Goal: Task Accomplishment & Management: Use online tool/utility

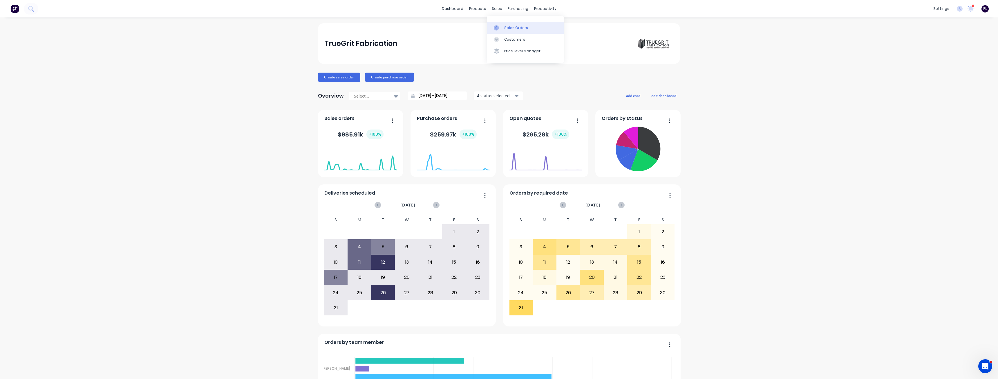
click at [508, 28] on div "Sales Orders" at bounding box center [516, 27] width 24 height 5
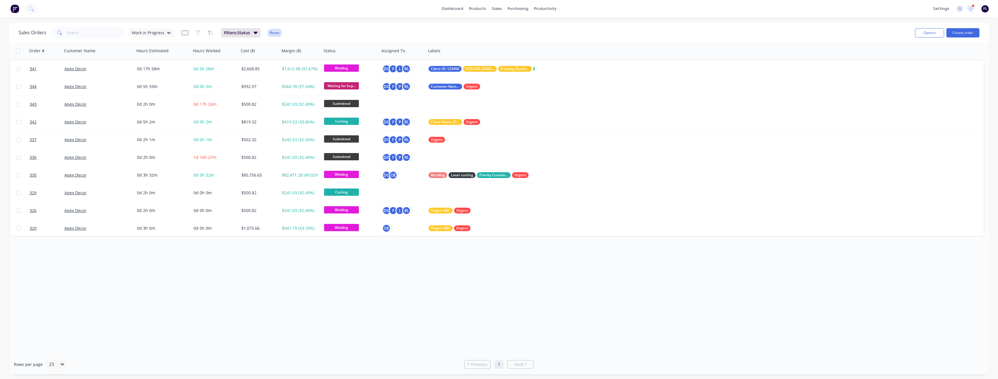
click at [279, 31] on button "Reset" at bounding box center [275, 33] width 14 height 8
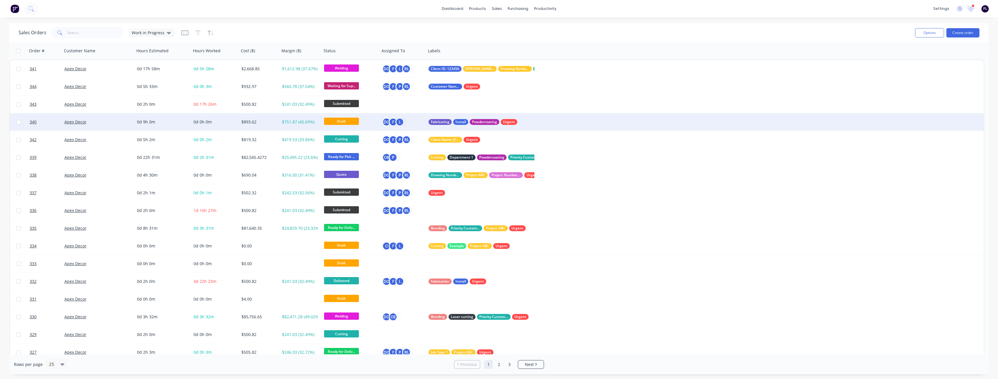
click at [306, 120] on div "$751.87 (45.69%)" at bounding box center [300, 122] width 36 height 6
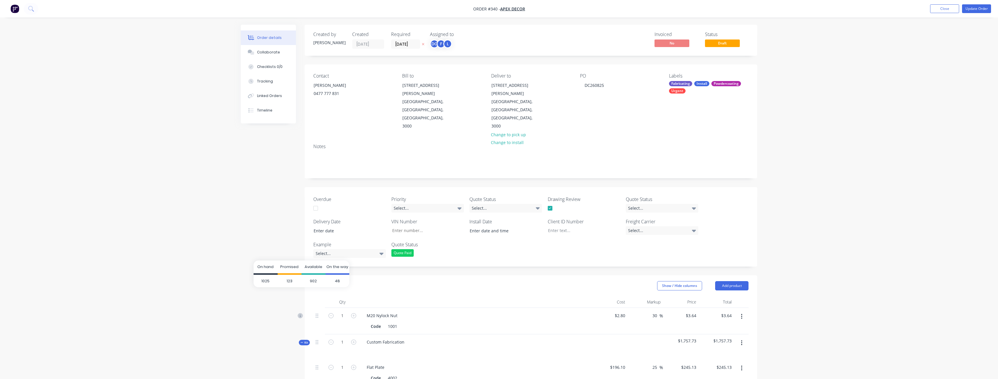
type input "3,456"
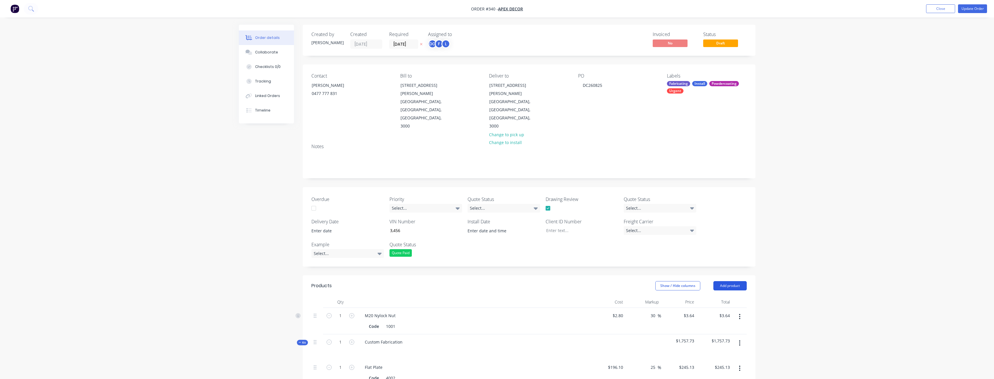
click at [727, 281] on button "Add product" at bounding box center [729, 285] width 33 height 9
click at [724, 331] on div "Lineal metre product" at bounding box center [719, 335] width 45 height 8
click at [726, 281] on button "Add product" at bounding box center [729, 285] width 33 height 9
drag, startPoint x: 728, startPoint y: 319, endPoint x: 660, endPoint y: 288, distance: 74.7
click at [728, 342] on div "Square metre product" at bounding box center [719, 346] width 45 height 8
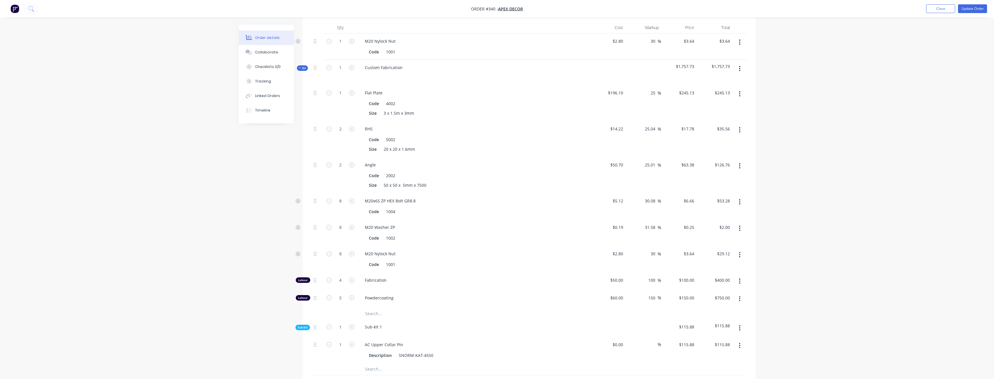
scroll to position [406, 0]
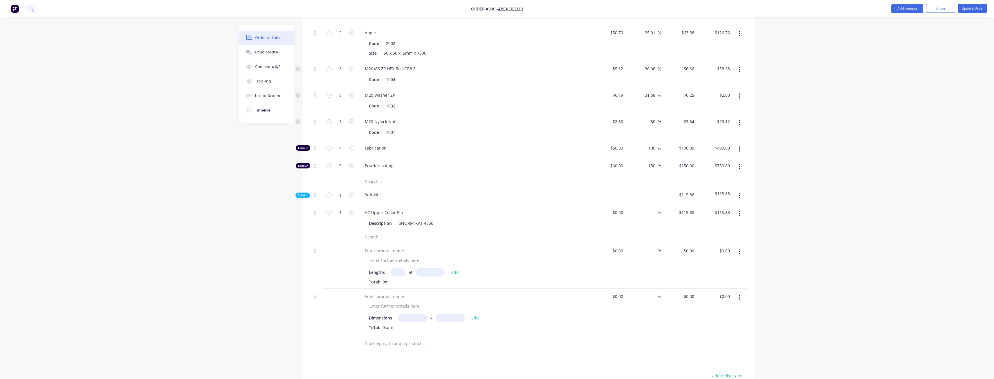
click at [402, 268] on input "text" at bounding box center [398, 272] width 15 height 8
type input "1"
type input "1100"
click at [448, 268] on button "add" at bounding box center [455, 272] width 14 height 8
type input "2"
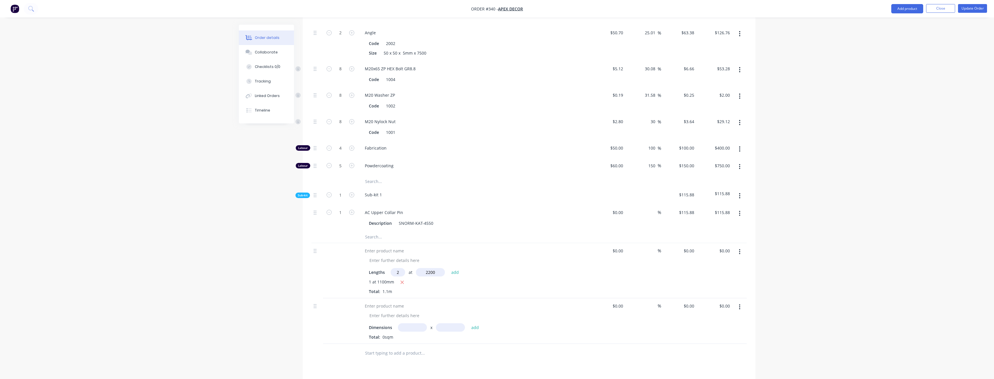
type input "2200"
click at [448, 268] on button "add" at bounding box center [455, 272] width 14 height 8
click at [390, 246] on div at bounding box center [384, 250] width 48 height 8
click at [397, 321] on div at bounding box center [394, 325] width 59 height 8
click at [377, 321] on div at bounding box center [394, 325] width 59 height 8
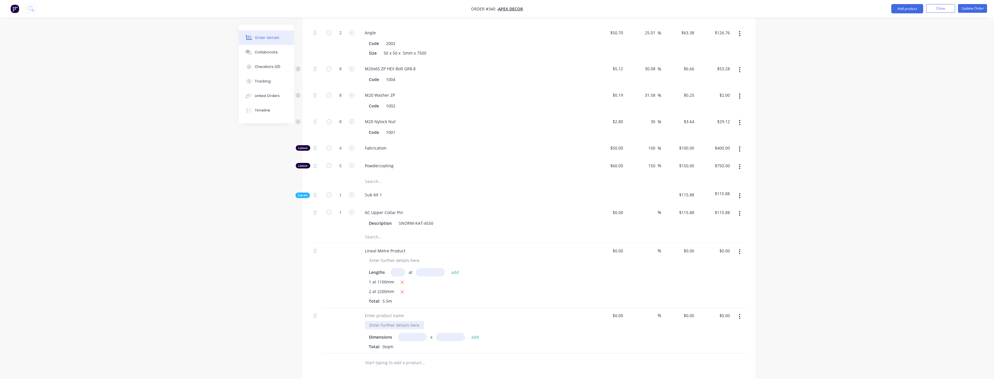
paste div
click at [374, 321] on div "Lineal Metre Product" at bounding box center [390, 325] width 50 height 8
click at [405, 333] on input "text" at bounding box center [412, 337] width 29 height 8
type input "1.2m"
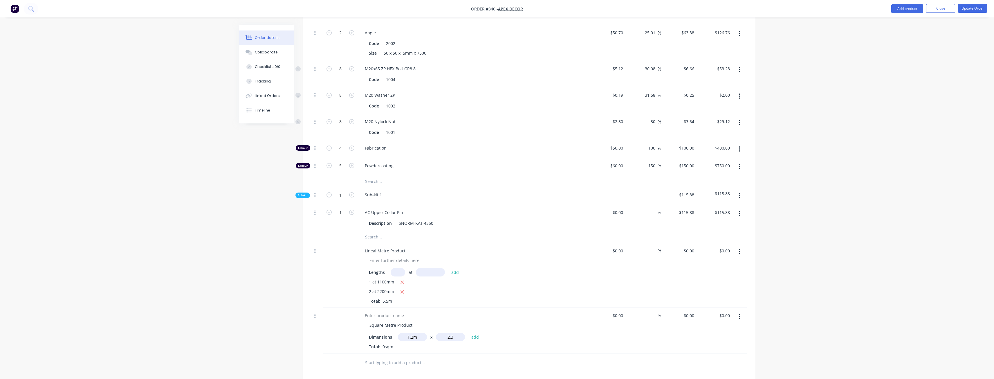
type input "2.3"
click at [468, 333] on button "add" at bounding box center [475, 337] width 14 height 8
type input "22m"
click at [413, 333] on input "text" at bounding box center [412, 337] width 29 height 8
type input "2.2m"
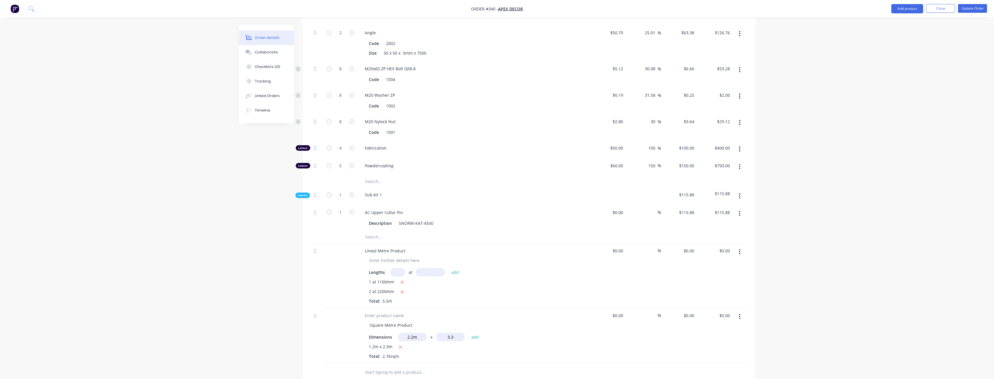
type input "3.3m"
click at [468, 333] on button "add" at bounding box center [475, 337] width 14 height 8
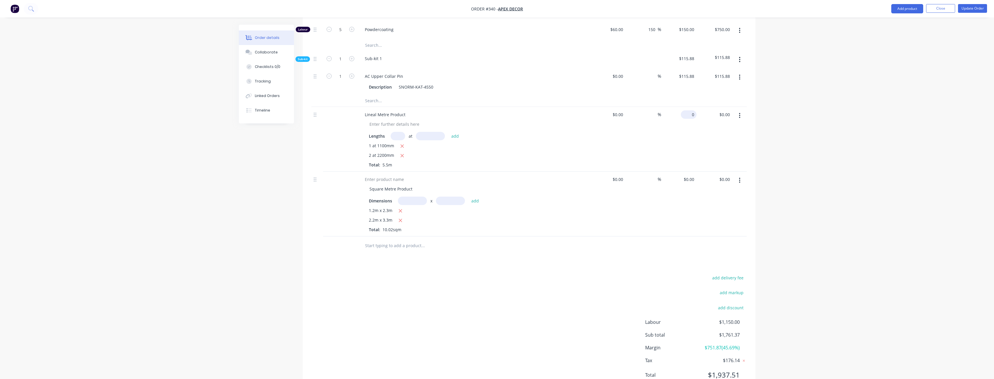
click at [690, 110] on div "0 $0.00" at bounding box center [689, 114] width 16 height 8
type input "$1.23"
type input "$6.77"
click at [685, 172] on div "$0.00 $0.00" at bounding box center [679, 204] width 36 height 65
click at [688, 172] on div "0 $0.00" at bounding box center [679, 204] width 36 height 65
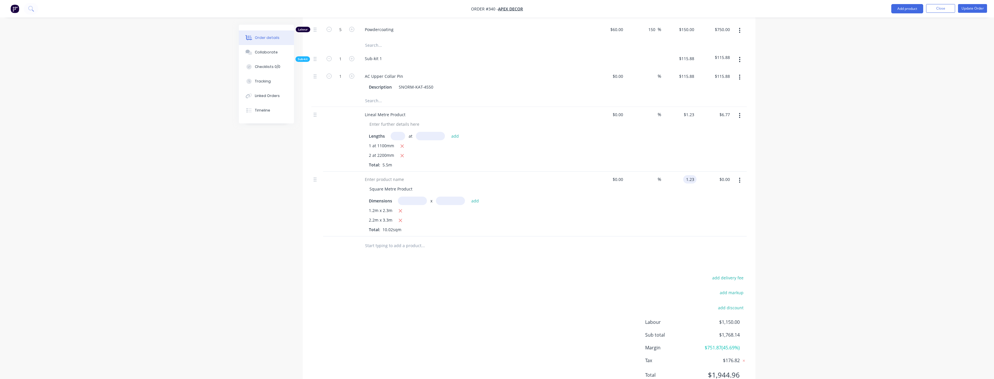
type input "$1.23"
type input "$12.32"
click at [686, 190] on div "$1.23 1.23" at bounding box center [679, 204] width 36 height 65
click at [383, 110] on div "Lineal Metre Product" at bounding box center [385, 114] width 50 height 8
click at [387, 172] on div "Square Metre Product Dimensions x add 1.2m x 2.3m 2.2m x 3.3m Total: 10.02sqm" at bounding box center [474, 204] width 232 height 65
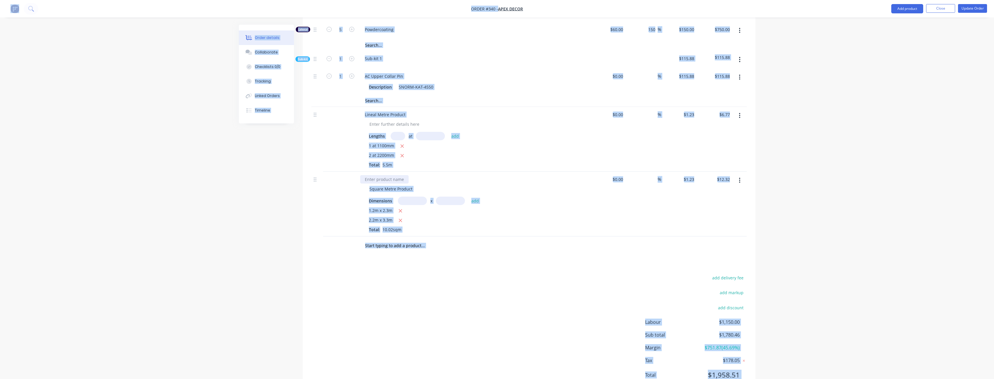
click at [389, 175] on div at bounding box center [384, 179] width 48 height 8
click at [392, 185] on div "Square Metre Product" at bounding box center [391, 189] width 52 height 8
click at [393, 185] on div "Square Metre Product" at bounding box center [391, 189] width 52 height 8
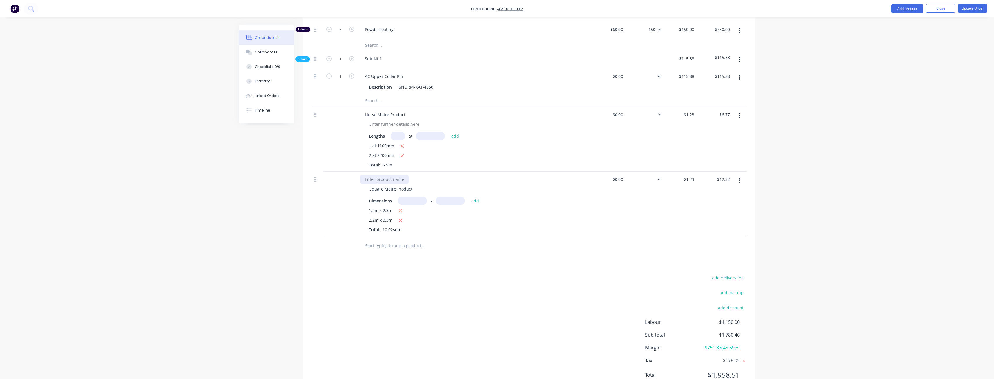
click at [393, 175] on div at bounding box center [384, 179] width 48 height 8
paste div
click at [443, 246] on div "Products Show / Hide columns Add product Qty Cost Markup Price Total 1 M20 Nylo…" at bounding box center [529, 64] width 453 height 662
